Goal: Task Accomplishment & Management: Use online tool/utility

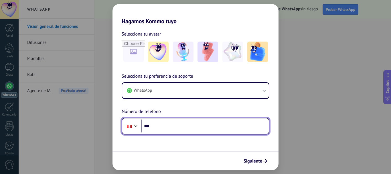
click at [160, 125] on input "***" at bounding box center [205, 125] width 128 height 13
type input "**********"
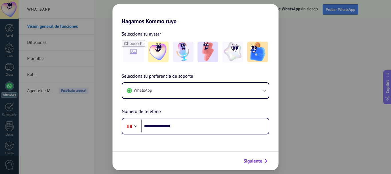
click at [252, 161] on span "Siguiente" at bounding box center [253, 161] width 19 height 4
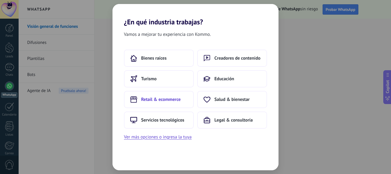
click at [156, 101] on span "Retail & ecommerce" at bounding box center [161, 100] width 40 height 6
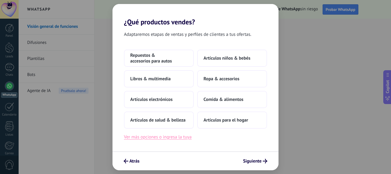
click at [148, 139] on button "Ver más opciones o ingresa la tuya" at bounding box center [158, 136] width 68 height 7
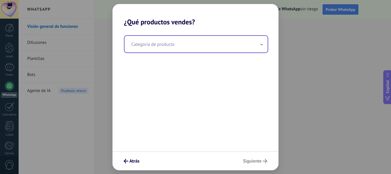
click at [193, 50] on input "text" at bounding box center [196, 44] width 143 height 17
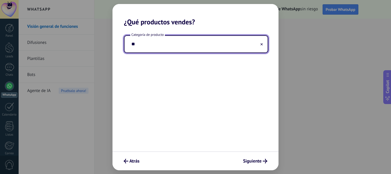
type input "*"
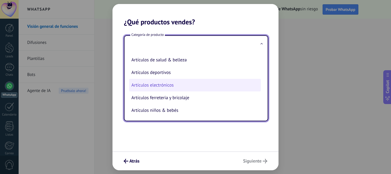
click at [158, 87] on li "Artículos electrónicos" at bounding box center [195, 85] width 132 height 13
type input "**********"
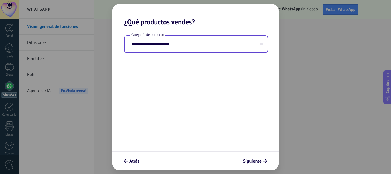
click at [164, 90] on div "**********" at bounding box center [196, 88] width 166 height 125
click at [250, 161] on span "Siguiente" at bounding box center [252, 161] width 19 height 4
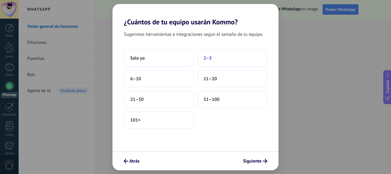
click at [209, 58] on span "2–5" at bounding box center [208, 58] width 8 height 6
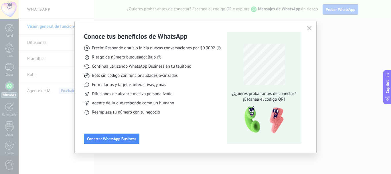
click at [355, 38] on div "Conoce tus beneficios de WhatsApp Precio: Responde gratis o inicia nuevas conve…" at bounding box center [195, 87] width 391 height 174
click at [310, 30] on icon "button" at bounding box center [309, 28] width 5 height 5
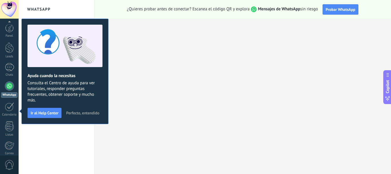
scroll to position [64, 0]
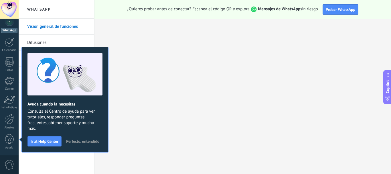
click at [85, 138] on button "Perfecto, entendido" at bounding box center [83, 141] width 38 height 9
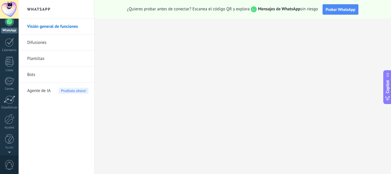
scroll to position [0, 0]
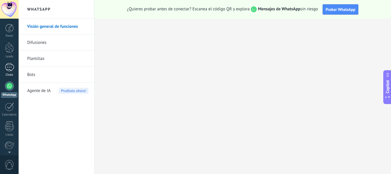
click at [9, 70] on div at bounding box center [9, 67] width 9 height 8
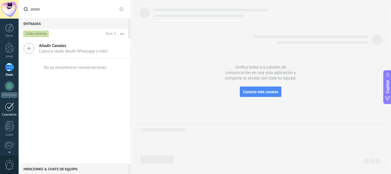
click at [9, 108] on div at bounding box center [9, 106] width 9 height 9
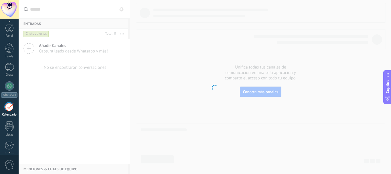
scroll to position [17, 0]
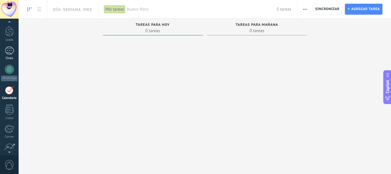
click at [11, 57] on div "Chats" at bounding box center [9, 58] width 17 height 4
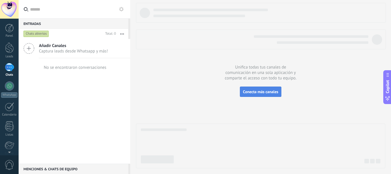
click at [262, 91] on span "Conecta más canales" at bounding box center [260, 91] width 35 height 5
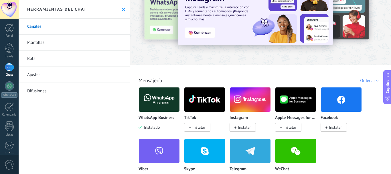
scroll to position [57, 0]
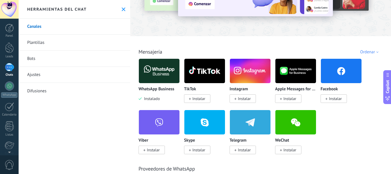
click at [332, 98] on span "Instalar" at bounding box center [335, 98] width 13 height 5
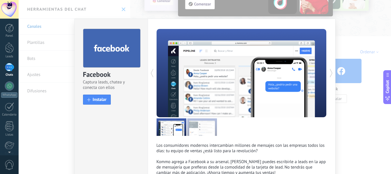
click at [346, 26] on div "Facebook Captura leads, chatea y conecta con ellos install Instalar Los consumi…" at bounding box center [205, 87] width 373 height 174
